Goal: Use online tool/utility: Utilize a website feature to perform a specific function

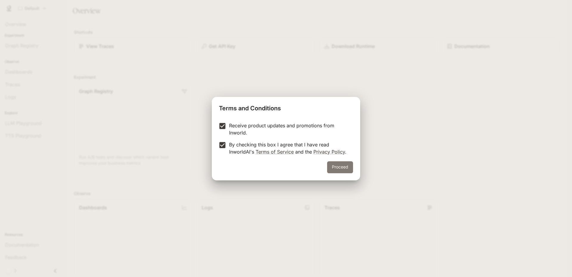
click at [339, 167] on button "Proceed" at bounding box center [340, 167] width 26 height 12
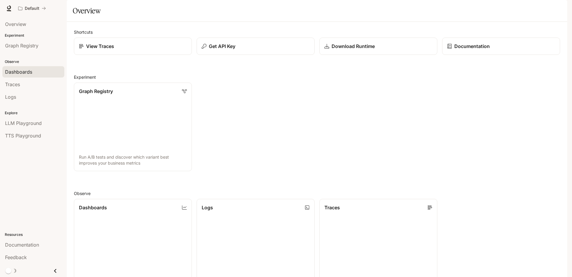
click at [38, 71] on div "Dashboards" at bounding box center [33, 71] width 57 height 7
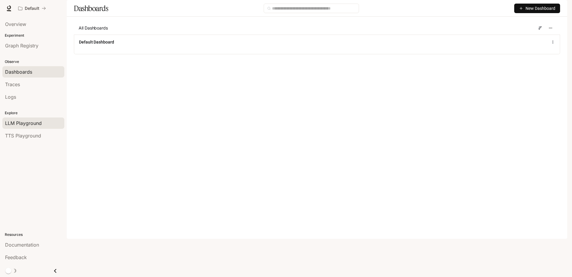
click at [30, 124] on span "LLM Playground" at bounding box center [23, 122] width 37 height 7
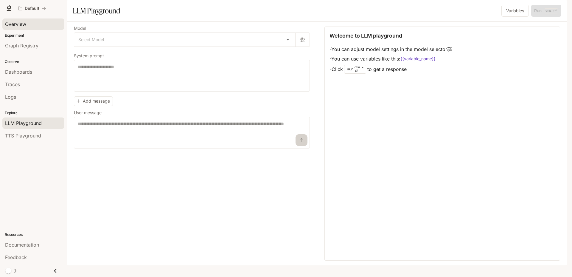
click at [25, 25] on span "Overview" at bounding box center [15, 24] width 21 height 7
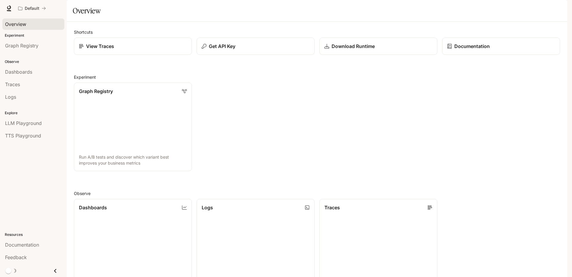
click at [558, 8] on img "button" at bounding box center [558, 8] width 8 height 8
click at [541, 8] on div at bounding box center [286, 138] width 572 height 277
click at [541, 8] on div "melody [EMAIL_ADDRESS][DOMAIN_NAME] Billing API Keys Delete account Terms of Us…" at bounding box center [286, 138] width 572 height 277
click at [534, 9] on span "Documentation" at bounding box center [530, 8] width 29 height 7
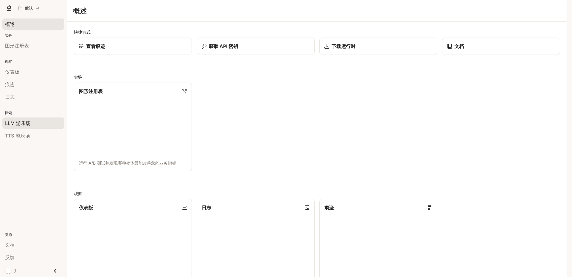
click at [30, 121] on font "LLM 游乐场" at bounding box center [17, 123] width 25 height 6
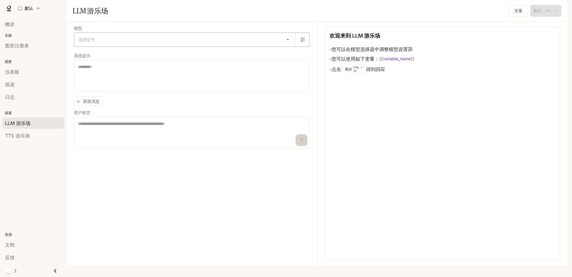
click at [104, 55] on body "跳至主要内容 默认 文档 文档 门户网站 概述 实验 图形注册表 观察 仪表板 痕迹 日志 探索 LLM 游乐场 TTS 游乐场 资源 文档 反馈 门户网站 …" at bounding box center [286, 138] width 572 height 277
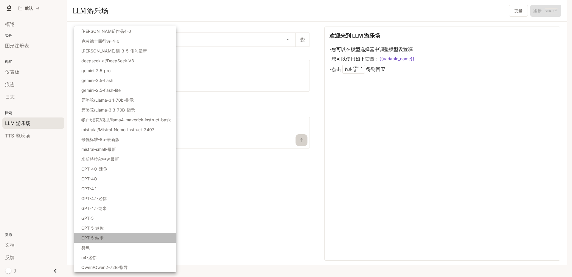
click at [143, 238] on li "GPT-5-纳米" at bounding box center [125, 237] width 102 height 10
type input "**********"
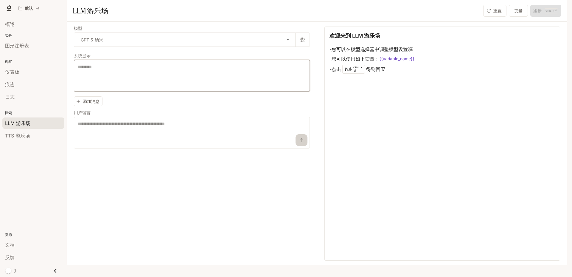
click at [128, 88] on textarea at bounding box center [192, 76] width 228 height 24
